Goal: Transaction & Acquisition: Purchase product/service

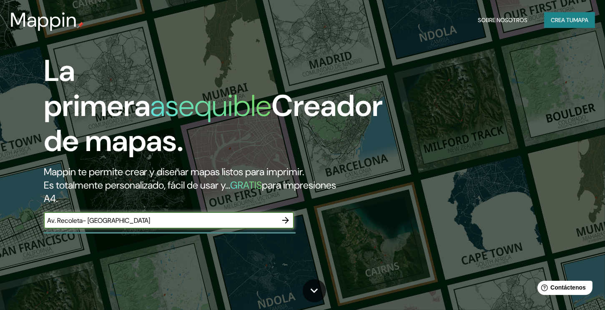
type input "Av. Recoleta- [GEOGRAPHIC_DATA]"
click at [285, 220] on icon "button" at bounding box center [285, 220] width 7 height 7
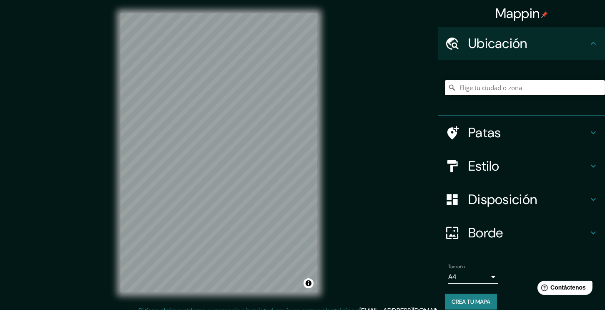
click at [532, 86] on input "Elige tu ciudad o zona" at bounding box center [525, 87] width 160 height 15
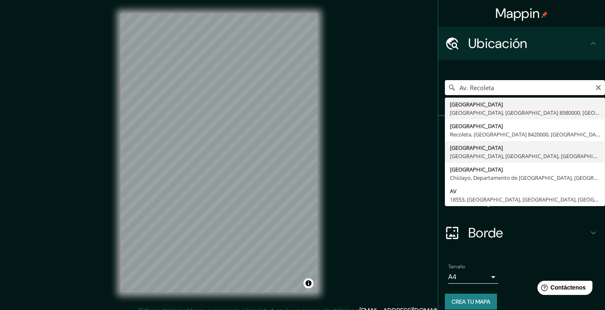
type input "[GEOGRAPHIC_DATA], [GEOGRAPHIC_DATA], [GEOGRAPHIC_DATA], [GEOGRAPHIC_DATA]"
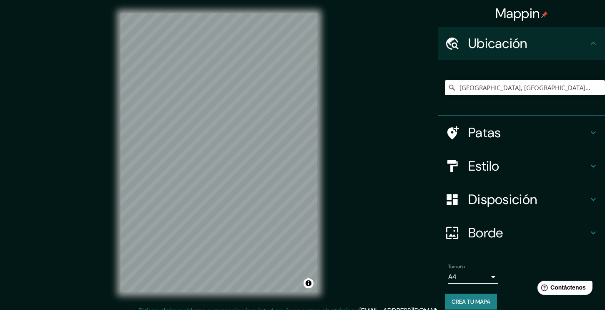
click at [505, 171] on h4 "Estilo" at bounding box center [528, 166] width 120 height 17
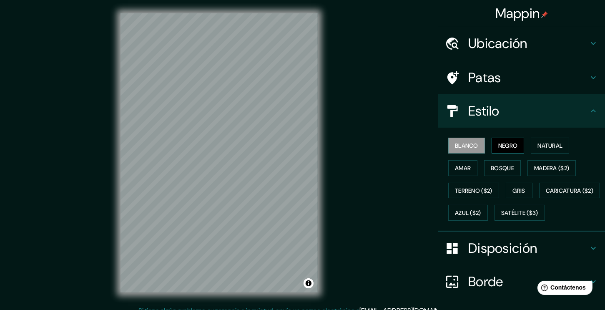
click at [498, 146] on font "Negro" at bounding box center [508, 146] width 20 height 8
click at [554, 146] on font "Natural" at bounding box center [550, 146] width 25 height 8
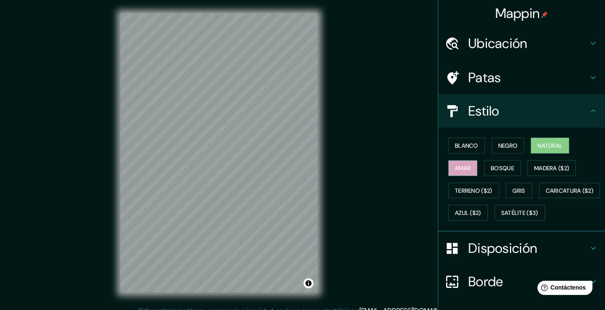
click at [456, 171] on font "Amar" at bounding box center [463, 168] width 16 height 8
click at [501, 164] on font "Bosque" at bounding box center [502, 168] width 23 height 8
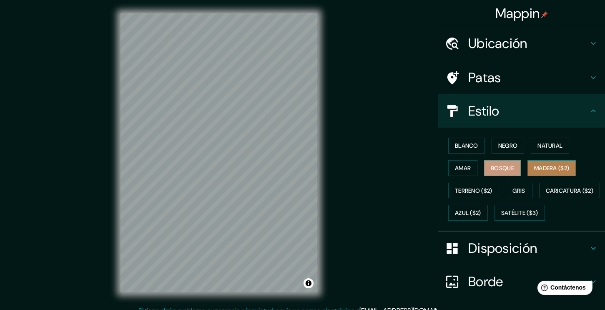
click at [554, 168] on font "Madera ($2)" at bounding box center [551, 168] width 35 height 8
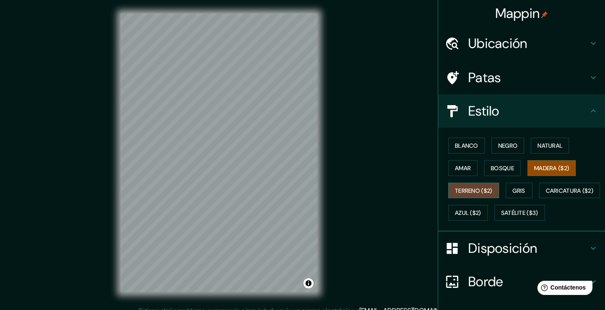
click at [476, 193] on font "Terreno ($2)" at bounding box center [474, 190] width 38 height 11
click at [513, 190] on font "Gris" at bounding box center [519, 191] width 13 height 8
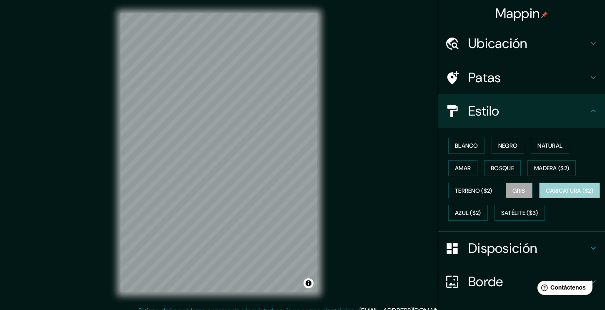
click at [546, 194] on font "Caricatura ($2)" at bounding box center [570, 191] width 48 height 8
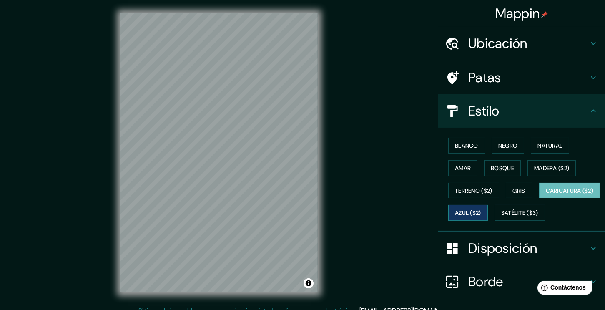
click at [481, 209] on font "Azul ($2)" at bounding box center [468, 213] width 26 height 8
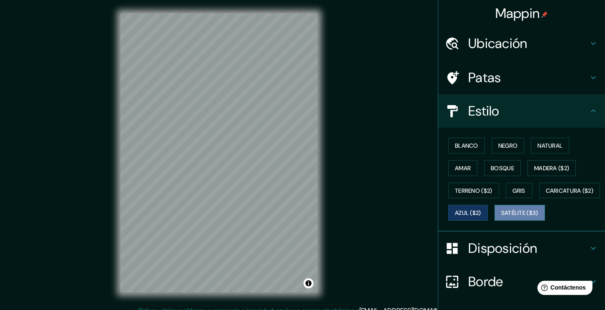
click at [501, 217] on font "Satélite ($3)" at bounding box center [519, 213] width 37 height 8
click at [501, 148] on font "Negro" at bounding box center [508, 146] width 20 height 8
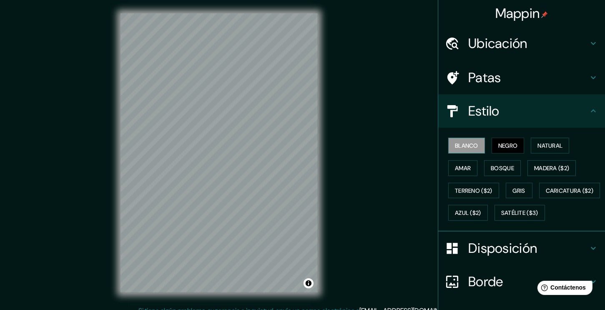
click at [464, 150] on font "Blanco" at bounding box center [466, 145] width 23 height 11
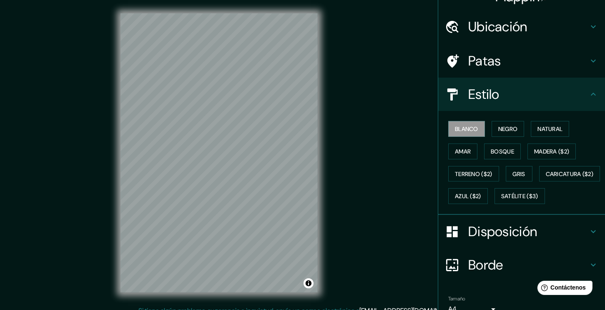
scroll to position [78, 0]
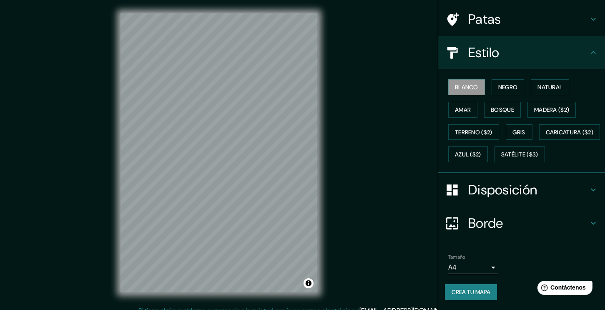
click at [486, 270] on body "Mappin Ubicación [GEOGRAPHIC_DATA], [GEOGRAPHIC_DATA], [GEOGRAPHIC_DATA], [GEOG…" at bounding box center [302, 155] width 605 height 310
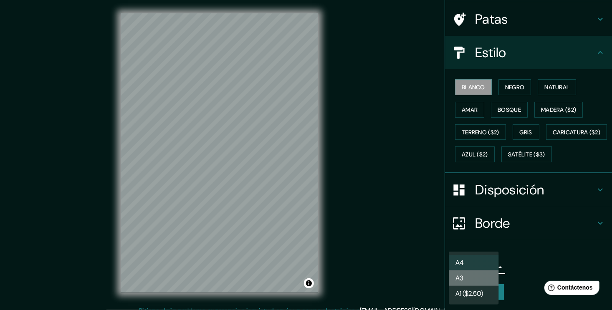
click at [469, 276] on li "A3" at bounding box center [473, 277] width 50 height 15
type input "a4"
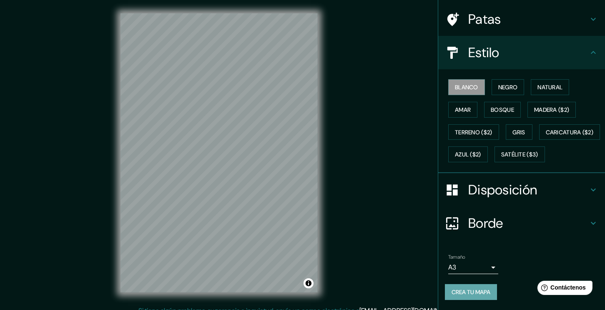
click at [478, 291] on font "Crea tu mapa" at bounding box center [471, 292] width 39 height 8
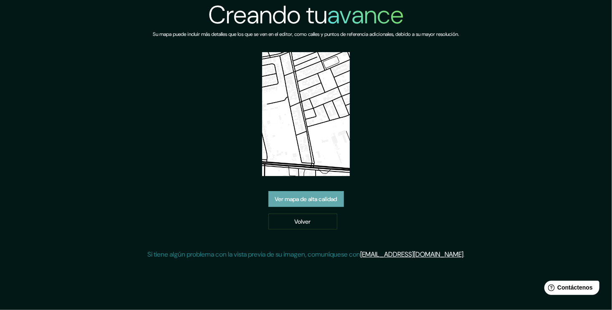
click at [316, 201] on font "Ver mapa de alta calidad" at bounding box center [306, 199] width 62 height 8
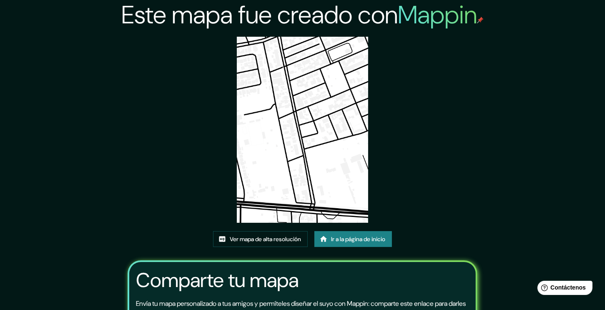
click at [327, 157] on img at bounding box center [302, 130] width 131 height 186
